Goal: Transaction & Acquisition: Purchase product/service

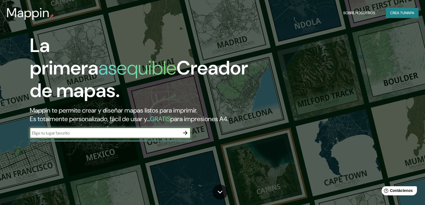
click at [141, 138] on div "​" at bounding box center [110, 133] width 161 height 11
type input "CIENEGUILLA"
click at [401, 13] on font "Crea tu" at bounding box center [397, 12] width 14 height 5
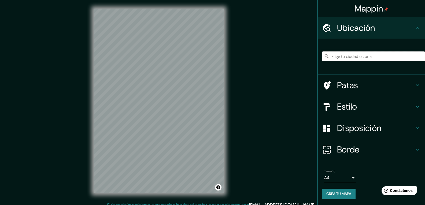
click at [353, 54] on input "Elige tu ciudad o zona" at bounding box center [373, 57] width 103 height 10
click at [351, 60] on input "Elige tu ciudad o zona" at bounding box center [373, 57] width 103 height 10
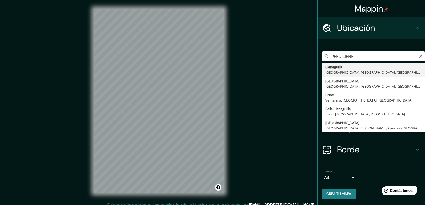
type input "Cieneguilla, [GEOGRAPHIC_DATA], [GEOGRAPHIC_DATA], [GEOGRAPHIC_DATA]"
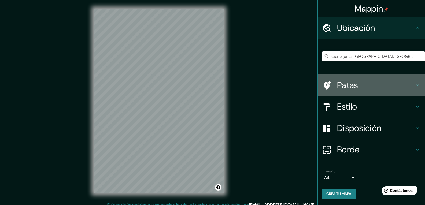
click at [377, 79] on div "Patas" at bounding box center [371, 85] width 107 height 21
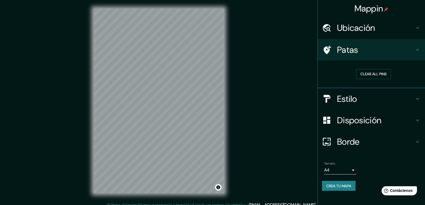
click at [397, 58] on div "Patas" at bounding box center [371, 49] width 107 height 21
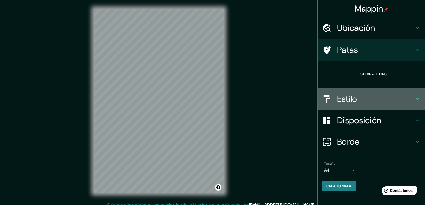
click at [389, 102] on h4 "Estilo" at bounding box center [375, 99] width 77 height 11
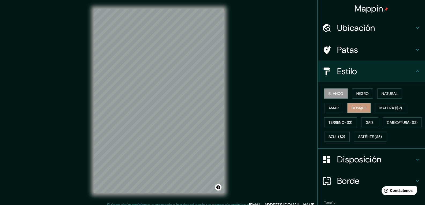
click at [361, 109] on font "Bosque" at bounding box center [359, 108] width 15 height 5
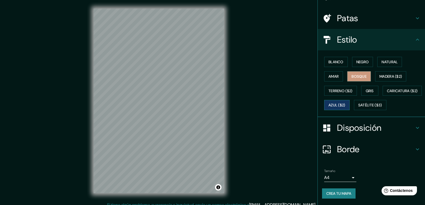
scroll to position [46, 0]
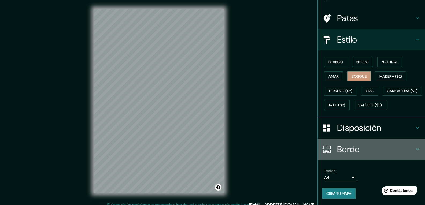
click at [395, 147] on h4 "Borde" at bounding box center [375, 149] width 77 height 11
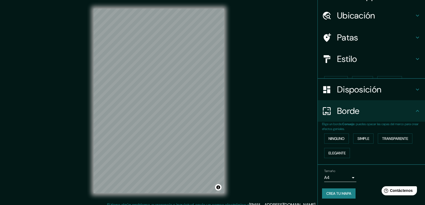
scroll to position [3, 0]
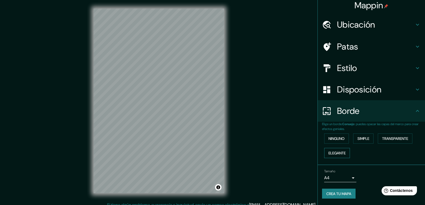
click at [341, 156] on font "Elegante" at bounding box center [337, 153] width 17 height 7
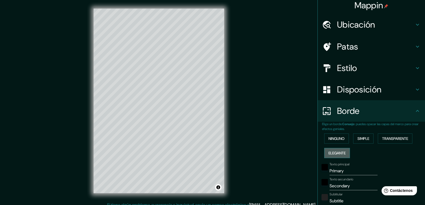
click at [341, 156] on font "Elegante" at bounding box center [337, 153] width 17 height 7
type input "195"
type input "39"
type input "19"
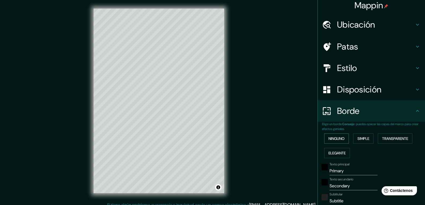
click at [341, 139] on font "Ninguno" at bounding box center [337, 138] width 16 height 5
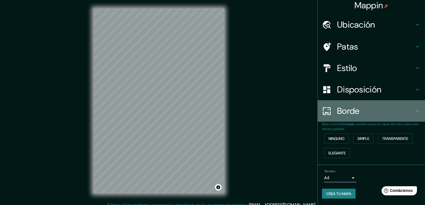
click at [379, 110] on h4 "Borde" at bounding box center [375, 111] width 77 height 11
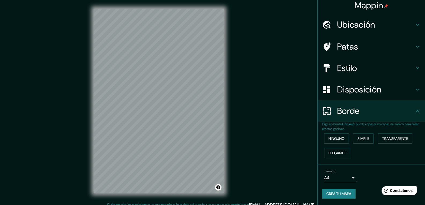
click at [392, 92] on h4 "Disposición" at bounding box center [375, 89] width 77 height 11
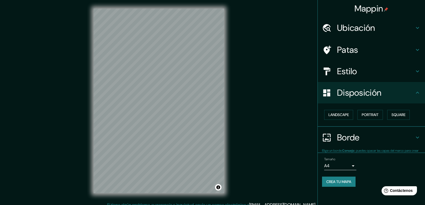
scroll to position [0, 0]
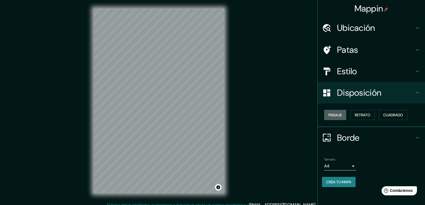
click at [338, 113] on font "Paisaje" at bounding box center [335, 115] width 13 height 5
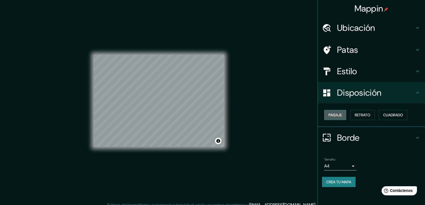
click at [338, 113] on font "Paisaje" at bounding box center [335, 115] width 13 height 5
click at [357, 113] on font "Retrato" at bounding box center [363, 115] width 16 height 5
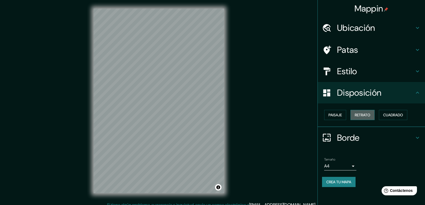
click at [357, 113] on font "Retrato" at bounding box center [363, 115] width 16 height 5
click at [374, 74] on h4 "Estilo" at bounding box center [375, 71] width 77 height 11
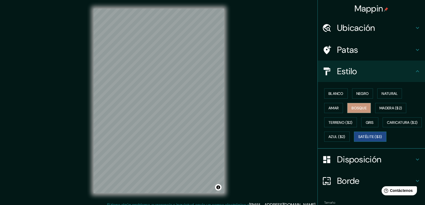
click at [358, 140] on font "Satélite ($3)" at bounding box center [370, 137] width 24 height 5
click at [231, 93] on div "© Mapbox © OpenStreetMap Improve this map © Maxar" at bounding box center [159, 101] width 148 height 202
click at [90, 156] on div "© Mapbox © OpenStreetMap Improve this map © Maxar" at bounding box center [159, 101] width 148 height 202
click at [416, 24] on div "Ubicación" at bounding box center [371, 27] width 107 height 21
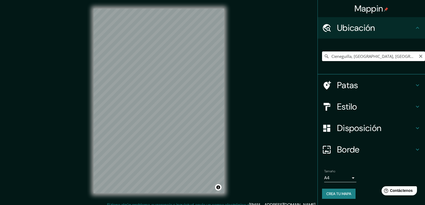
click at [374, 55] on input "Cieneguilla, [GEOGRAPHIC_DATA], [GEOGRAPHIC_DATA], [GEOGRAPHIC_DATA]" at bounding box center [373, 57] width 103 height 10
click at [404, 56] on input "Cieneguilla, [GEOGRAPHIC_DATA], [GEOGRAPHIC_DATA], [GEOGRAPHIC_DATA]" at bounding box center [373, 57] width 103 height 10
click at [338, 56] on input "Cieneguilla, [GEOGRAPHIC_DATA], [GEOGRAPHIC_DATA], [GEOGRAPHIC_DATA]" at bounding box center [373, 57] width 103 height 10
click at [227, 70] on div "© Mapbox © OpenStreetMap Improve this map © Maxar" at bounding box center [159, 101] width 148 height 202
click at [406, 55] on input "Cieneguilla, [GEOGRAPHIC_DATA], [GEOGRAPHIC_DATA], [GEOGRAPHIC_DATA]" at bounding box center [373, 57] width 103 height 10
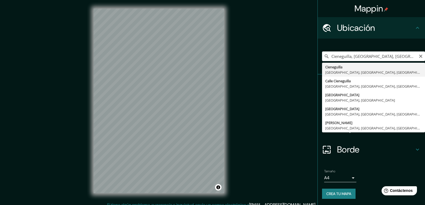
type input "Cieneguilla, [GEOGRAPHIC_DATA], [GEOGRAPHIC_DATA], [GEOGRAPHIC_DATA]"
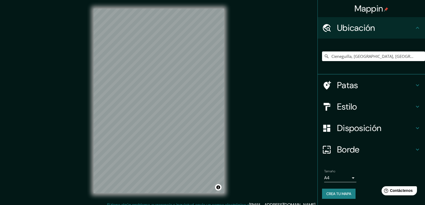
click at [382, 111] on h4 "Estilo" at bounding box center [375, 106] width 77 height 11
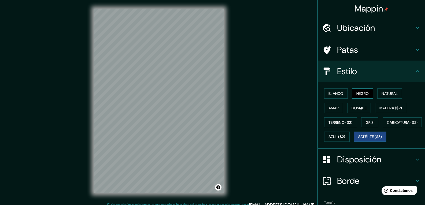
click at [357, 95] on font "Negro" at bounding box center [363, 93] width 13 height 5
click at [384, 97] on font "Natural" at bounding box center [390, 93] width 16 height 7
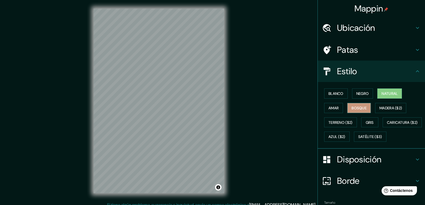
click at [357, 110] on font "Bosque" at bounding box center [359, 108] width 15 height 5
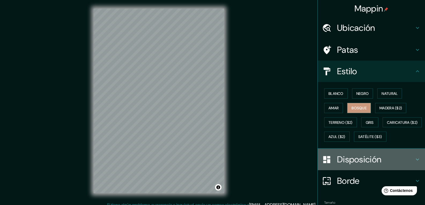
click at [367, 165] on font "Disposición" at bounding box center [359, 159] width 44 height 11
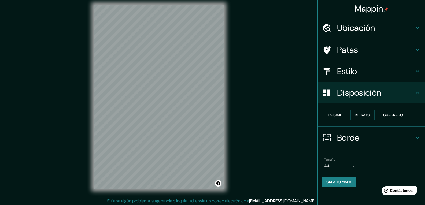
scroll to position [5, 0]
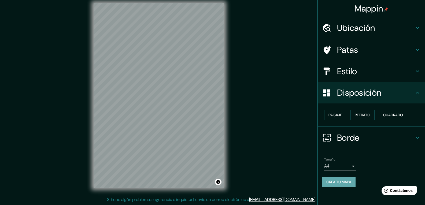
click at [343, 184] on font "Crea tu mapa" at bounding box center [339, 182] width 25 height 5
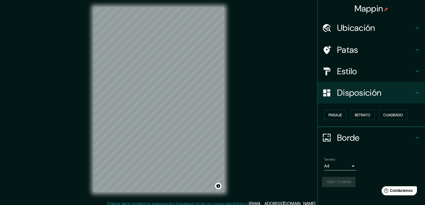
scroll to position [0, 0]
